Goal: Task Accomplishment & Management: Use online tool/utility

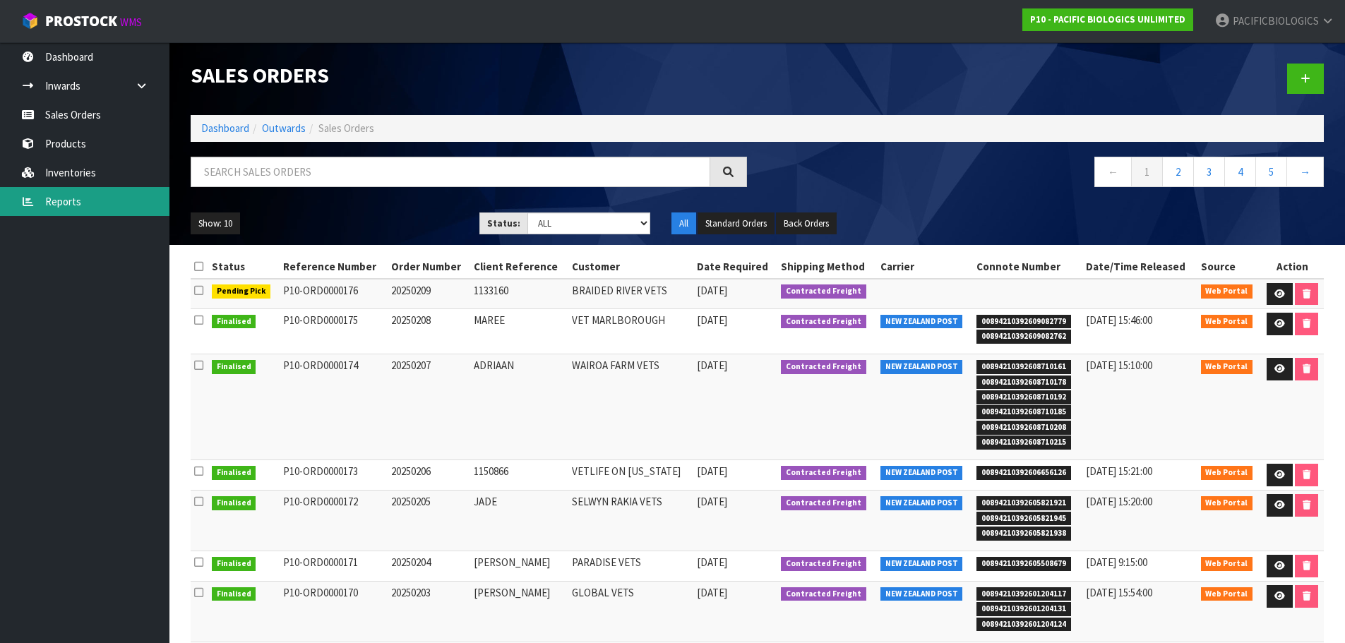
click at [67, 193] on link "Reports" at bounding box center [84, 201] width 169 height 29
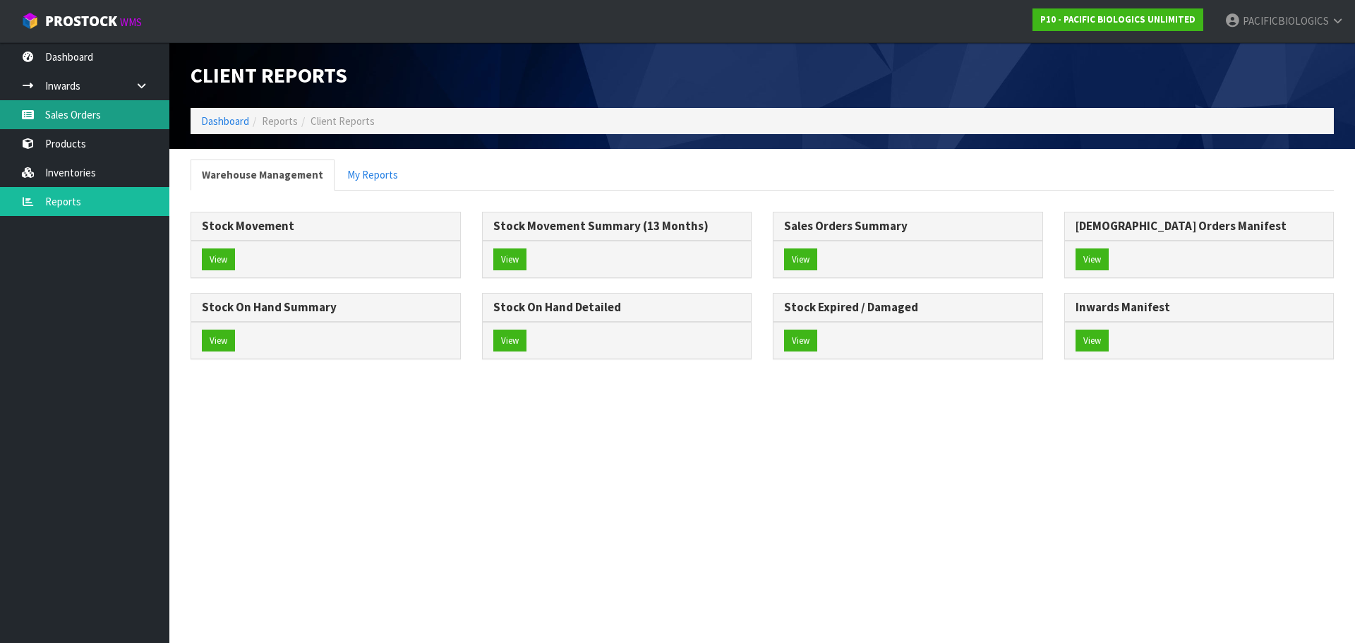
click at [66, 116] on link "Sales Orders" at bounding box center [84, 114] width 169 height 29
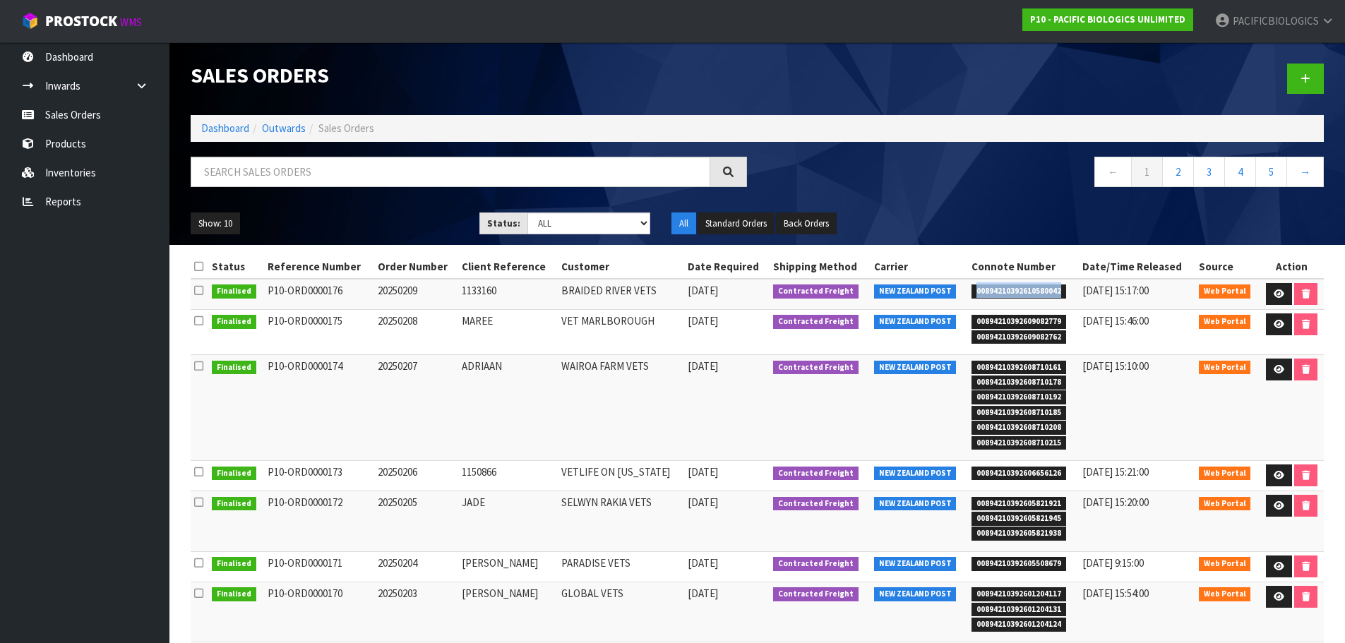
drag, startPoint x: 1055, startPoint y: 292, endPoint x: 971, endPoint y: 301, distance: 84.6
click at [971, 301] on td "00894210392610580042" at bounding box center [1023, 294] width 111 height 30
copy span "00894210392610580042"
click at [83, 203] on link "Reports" at bounding box center [84, 201] width 169 height 29
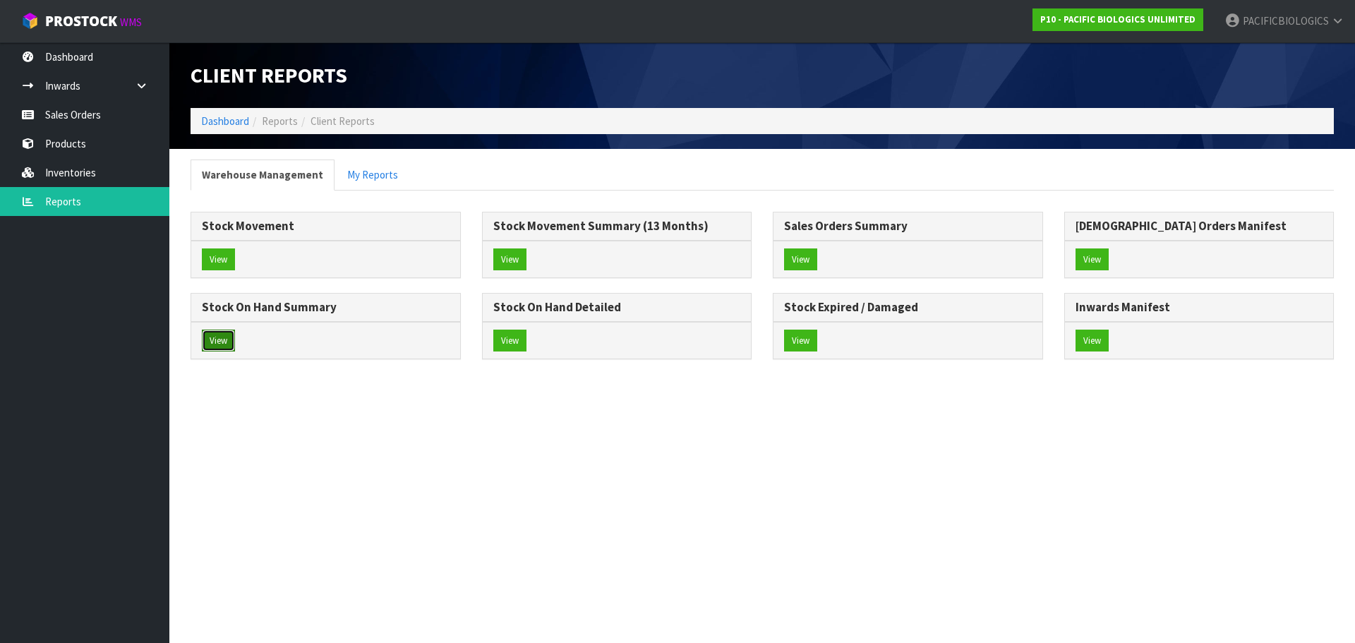
click at [217, 340] on button "View" at bounding box center [218, 341] width 33 height 23
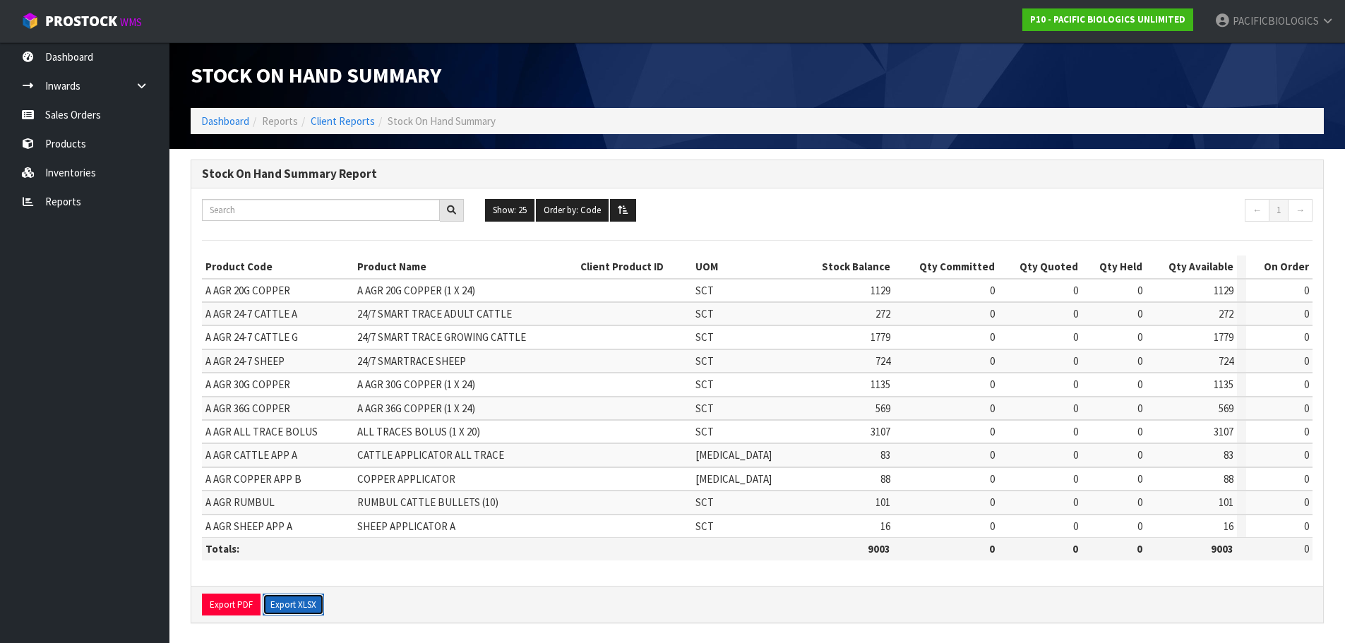
click at [283, 604] on button "Export XLSX" at bounding box center [293, 605] width 61 height 23
